Goal: Task Accomplishment & Management: Manage account settings

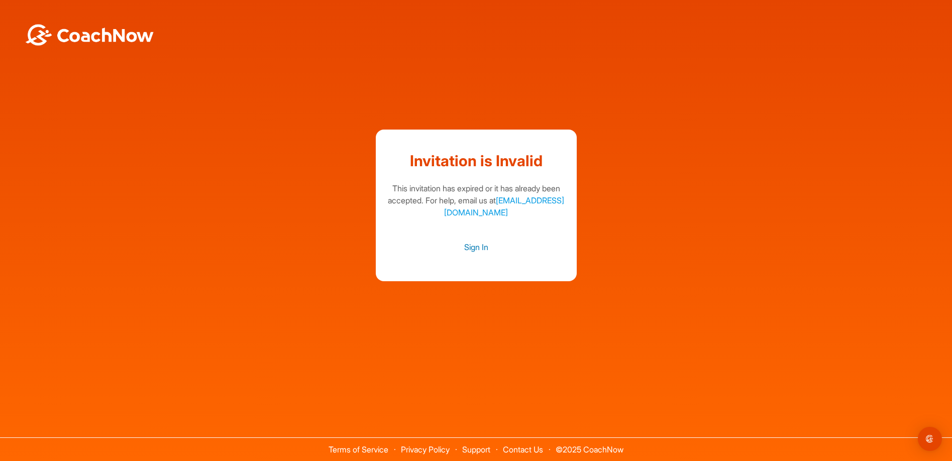
click at [475, 246] on link "Sign In" at bounding box center [476, 247] width 181 height 13
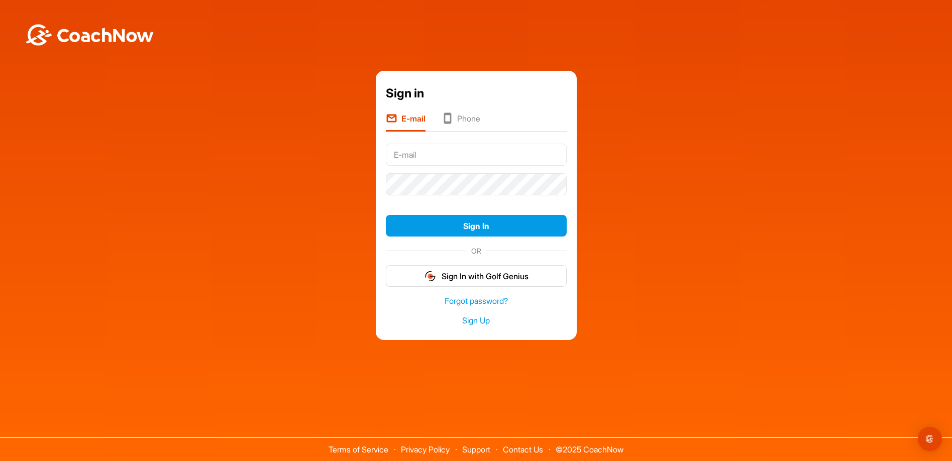
click at [429, 160] on input "text" at bounding box center [476, 155] width 181 height 22
type input "paulhurst2005@btinternet.com"
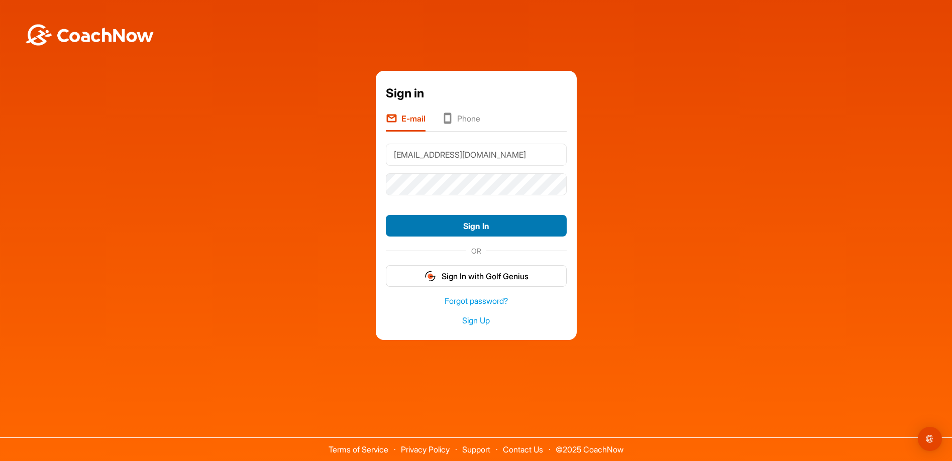
click at [467, 222] on button "Sign In" at bounding box center [476, 226] width 181 height 22
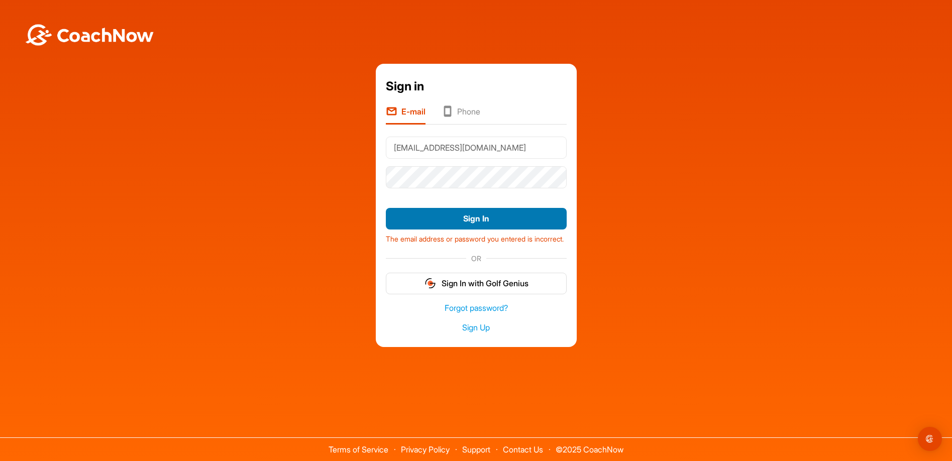
click at [462, 210] on button "Sign In" at bounding box center [476, 219] width 181 height 22
click at [465, 313] on link "Forgot password?" at bounding box center [476, 308] width 181 height 12
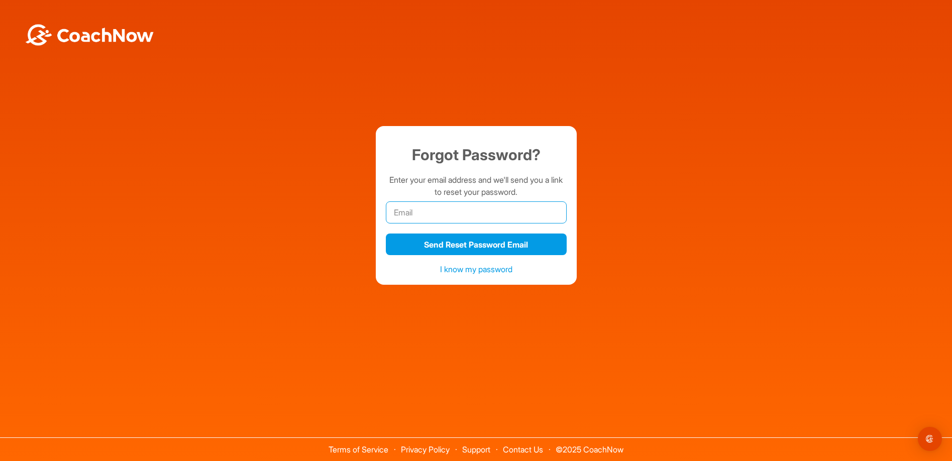
click at [429, 213] on input "email" at bounding box center [476, 212] width 181 height 22
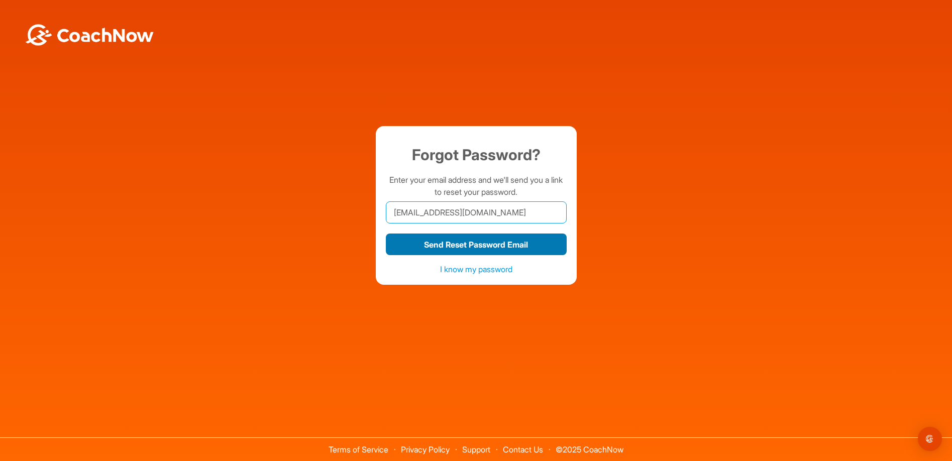
type input "paulhurst2005@btinternet.com"
click at [433, 247] on button "Send Reset Password Email" at bounding box center [476, 245] width 181 height 22
